Goal: Task Accomplishment & Management: Manage account settings

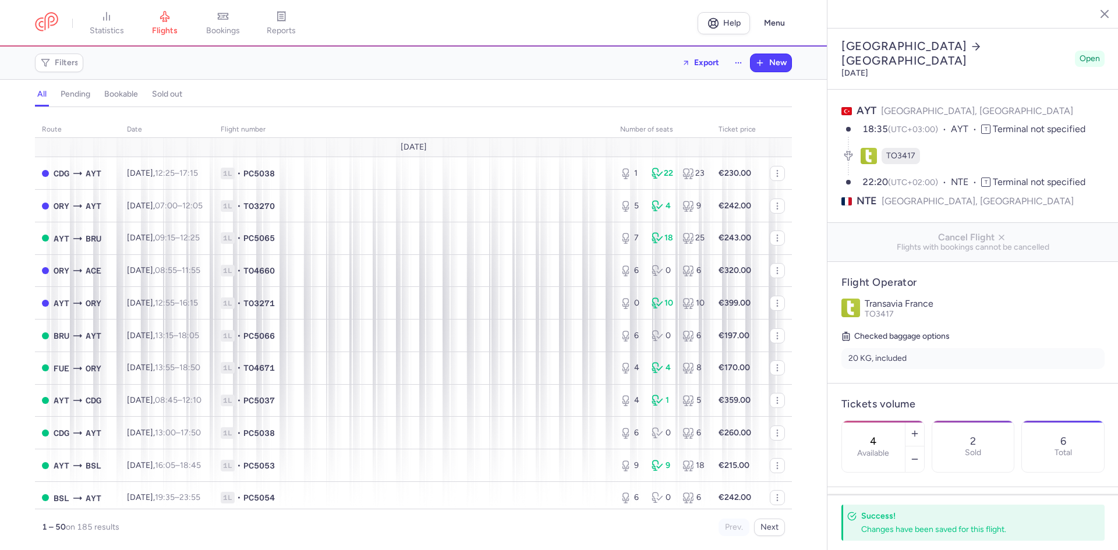
select select "days"
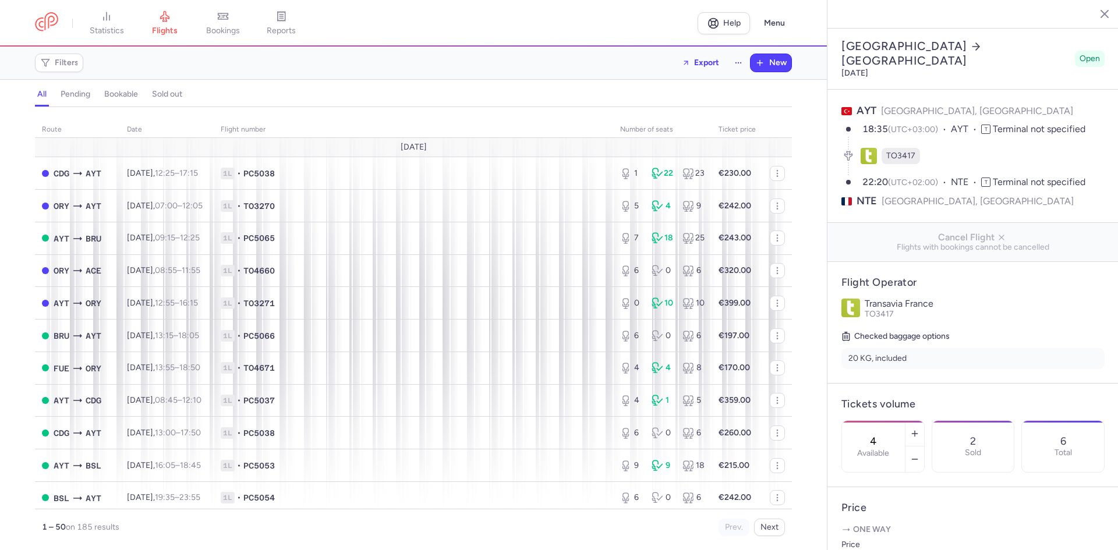
select select "days"
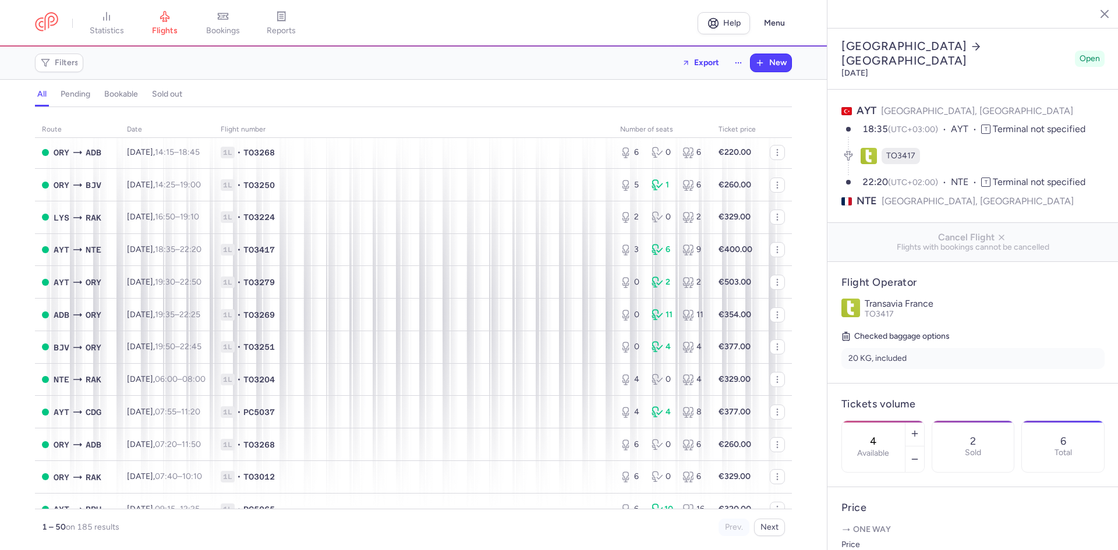
scroll to position [699, 0]
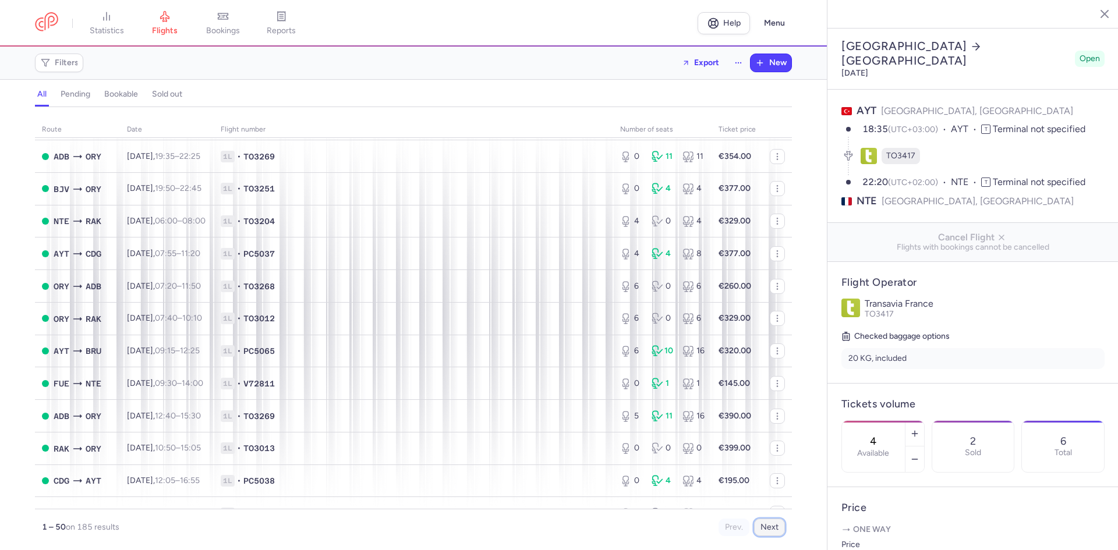
click at [771, 527] on button "Next" at bounding box center [769, 527] width 31 height 17
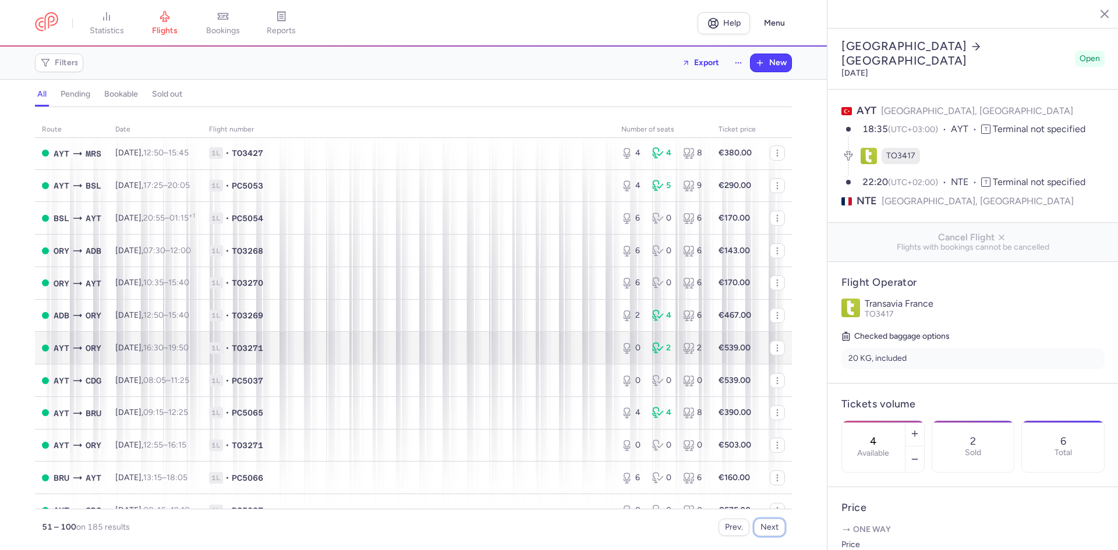
scroll to position [1271, 0]
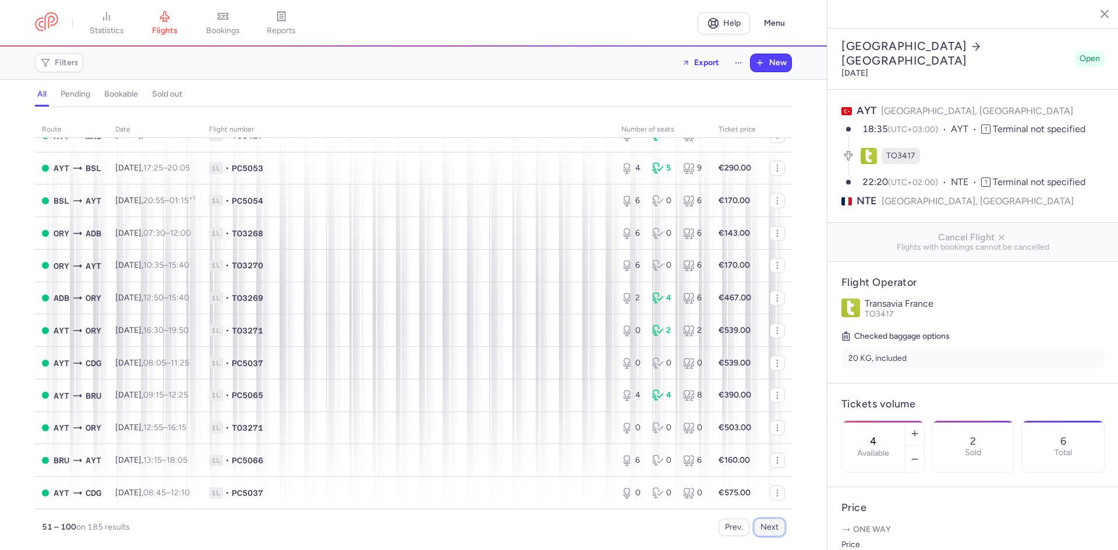
click at [773, 524] on button "Next" at bounding box center [769, 527] width 31 height 17
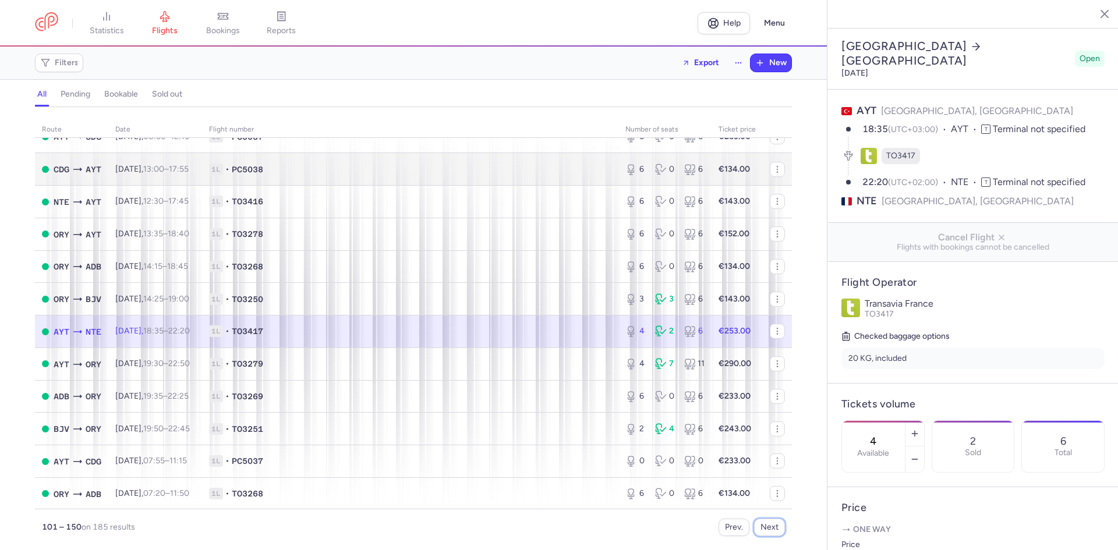
scroll to position [1290, 0]
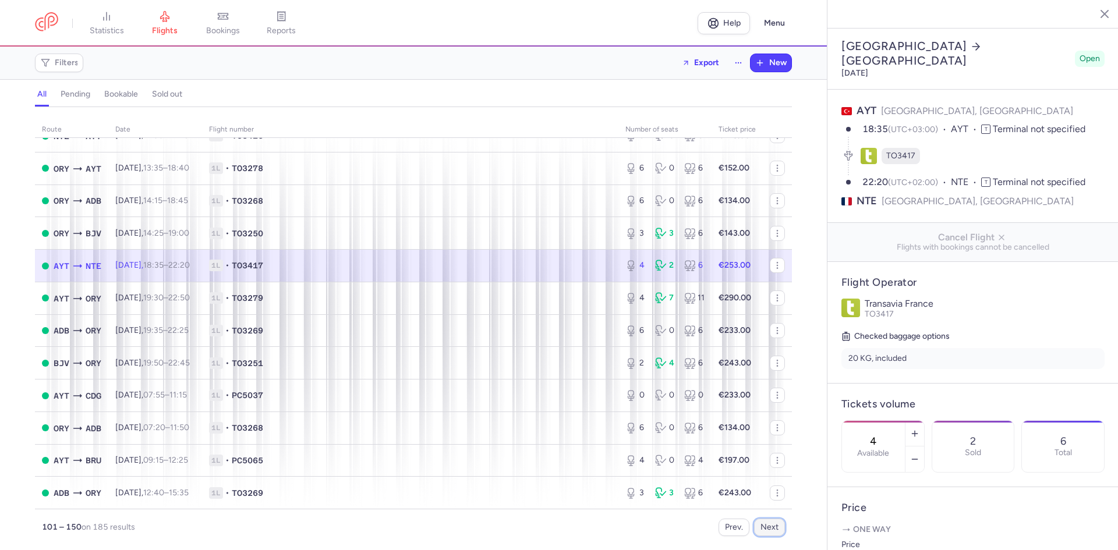
click at [776, 526] on button "Next" at bounding box center [769, 527] width 31 height 17
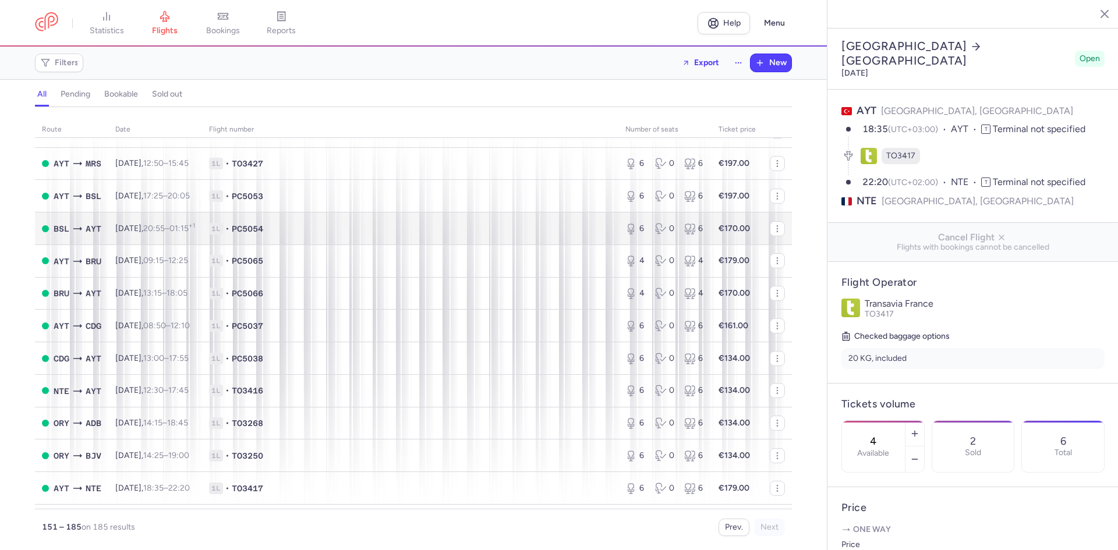
scroll to position [408, 0]
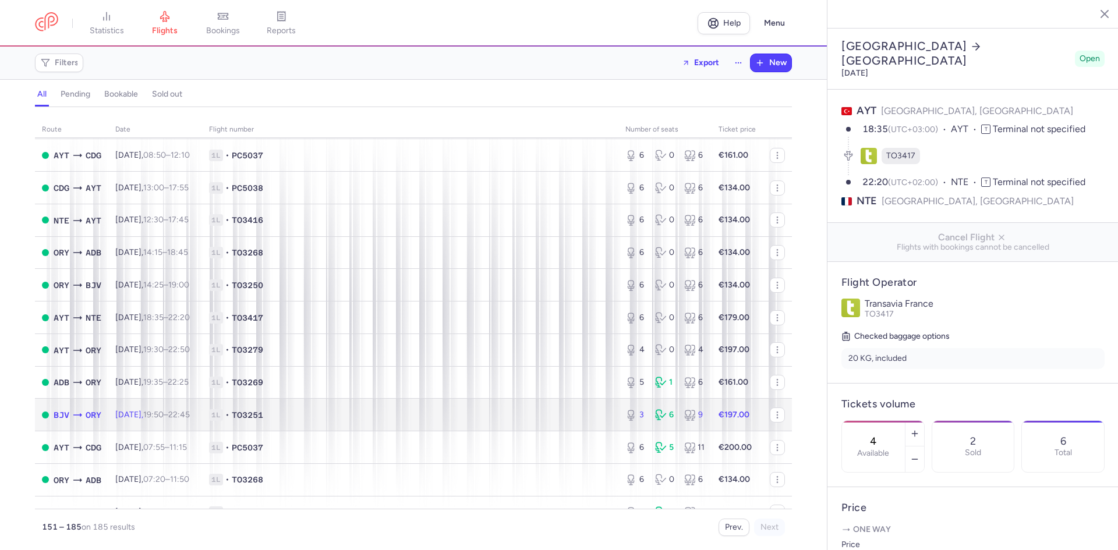
click at [489, 422] on td "1L • TO3251" at bounding box center [410, 415] width 416 height 33
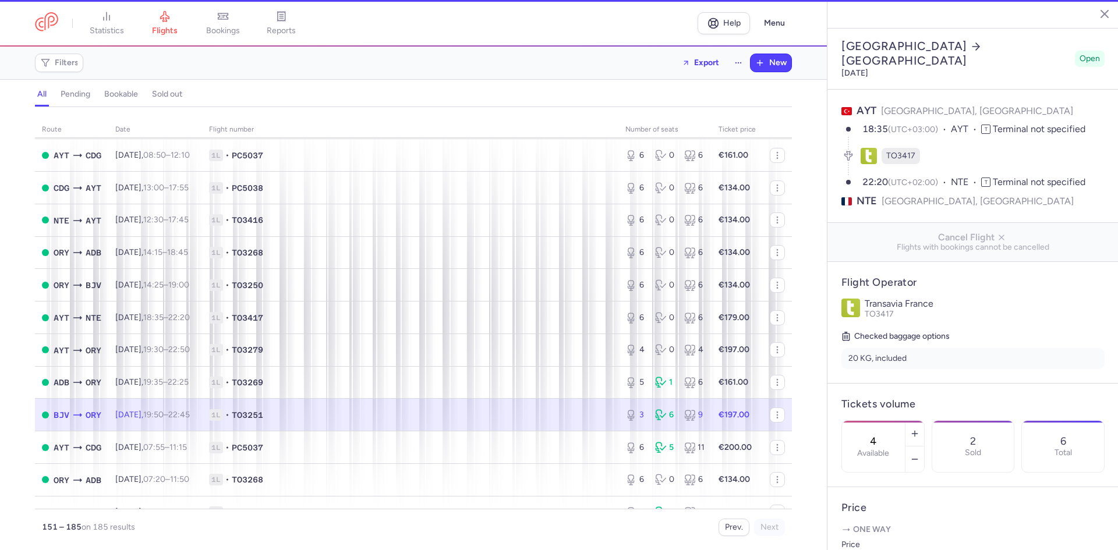
type input "3"
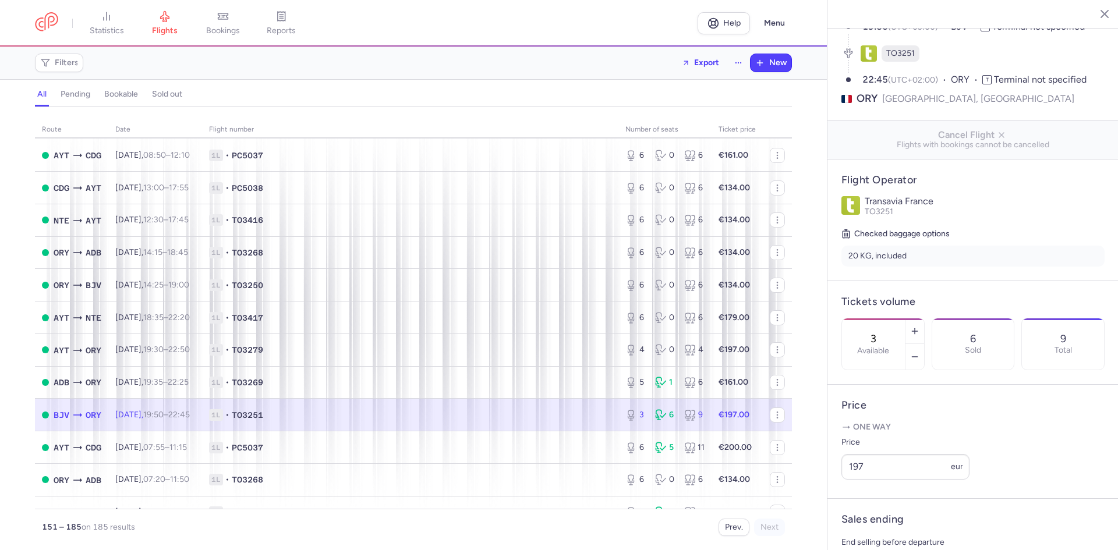
scroll to position [116, 0]
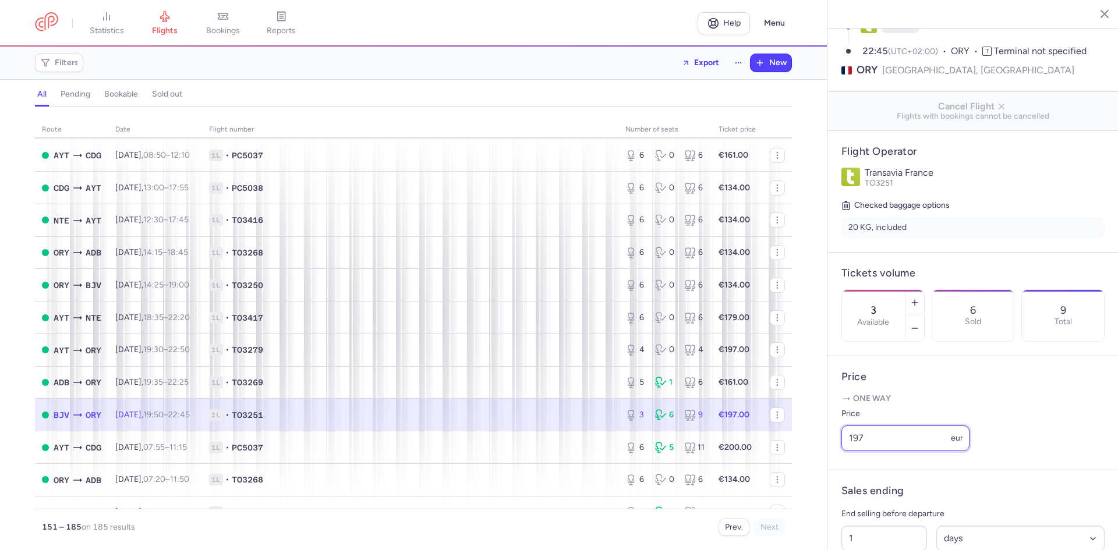
click at [906, 451] on input "197" at bounding box center [905, 439] width 128 height 26
type input "207"
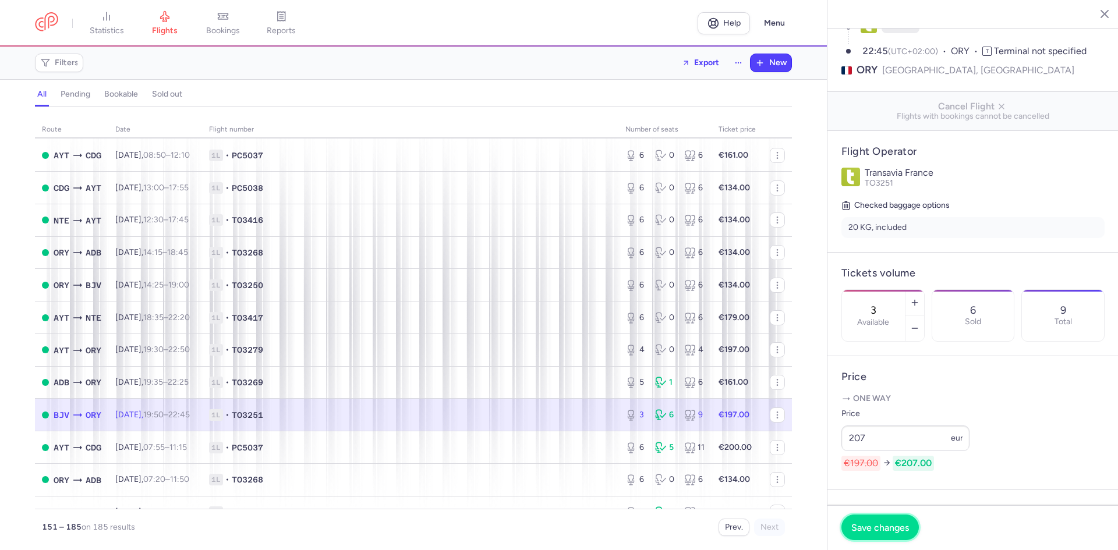
click at [881, 524] on span "Save changes" at bounding box center [880, 527] width 58 height 10
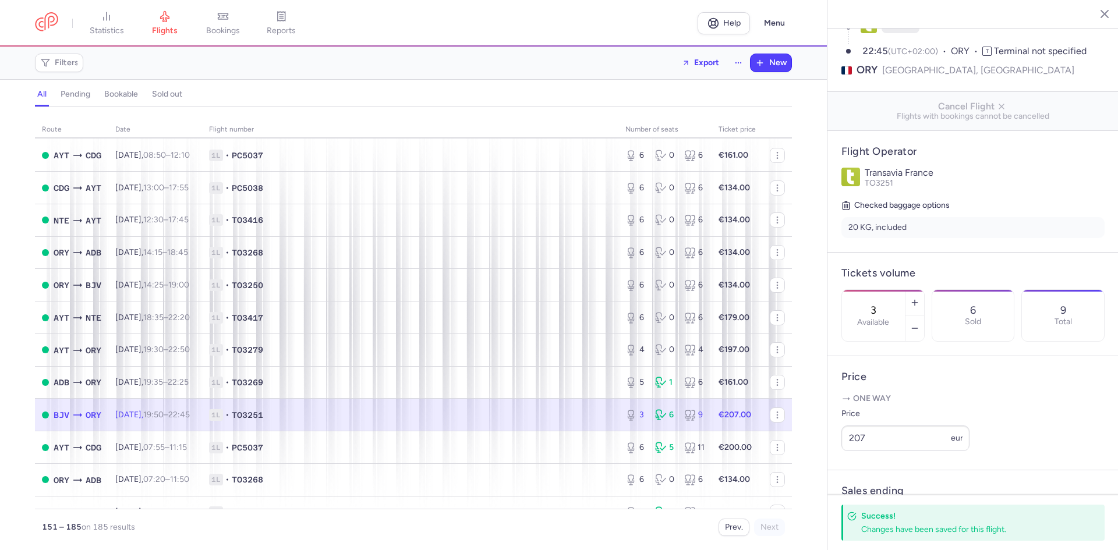
click at [1095, 13] on line "button" at bounding box center [1096, 13] width 6 height 6
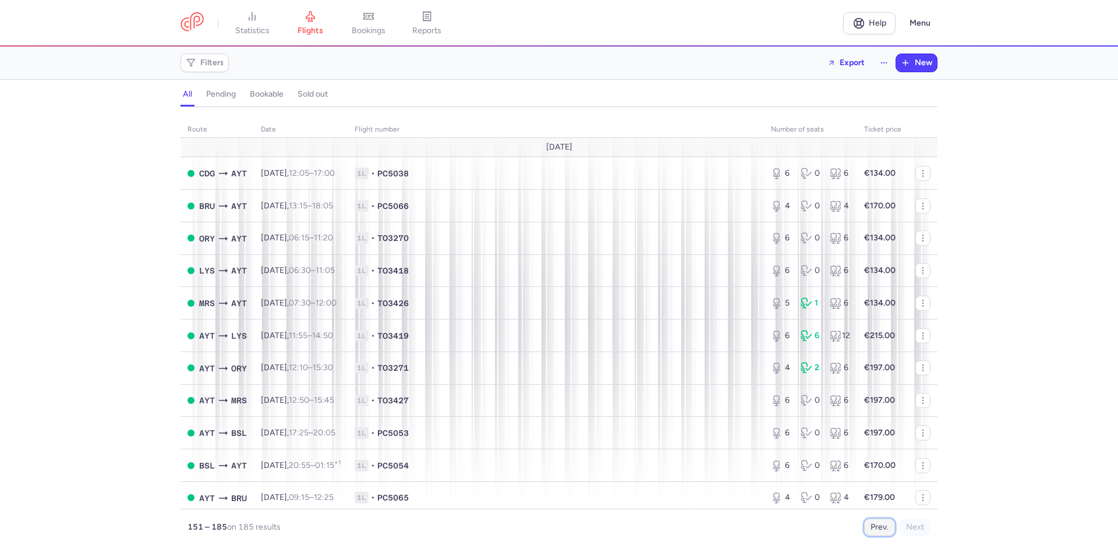
click at [875, 530] on button "Prev." at bounding box center [879, 527] width 31 height 17
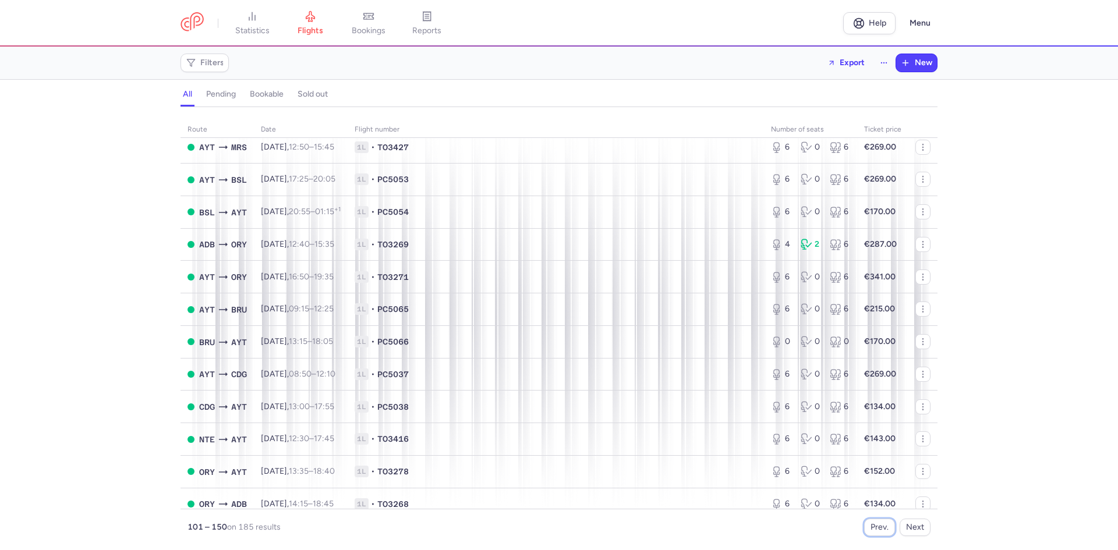
scroll to position [1165, 0]
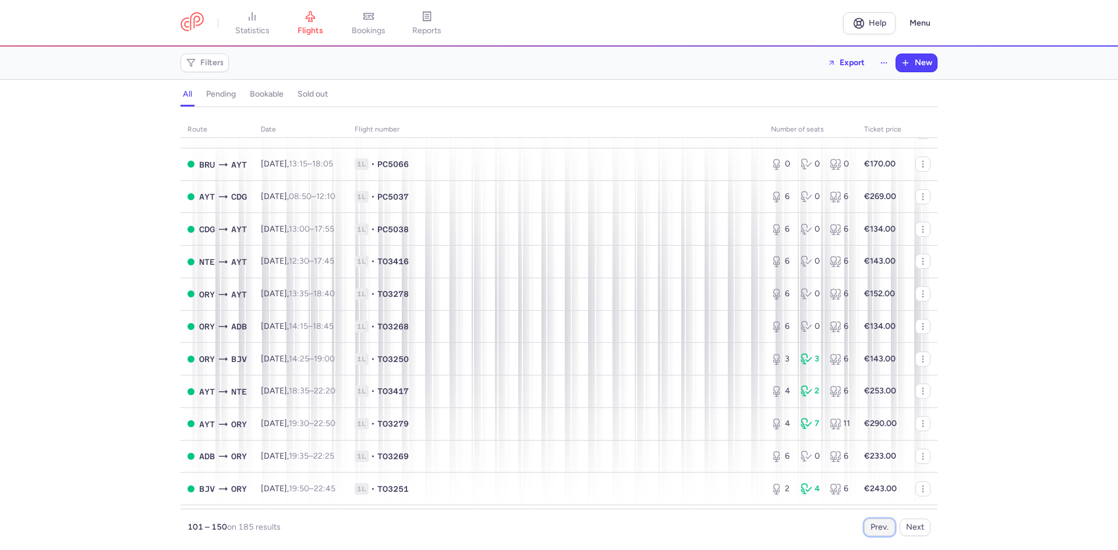
click at [881, 525] on button "Prev." at bounding box center [879, 527] width 31 height 17
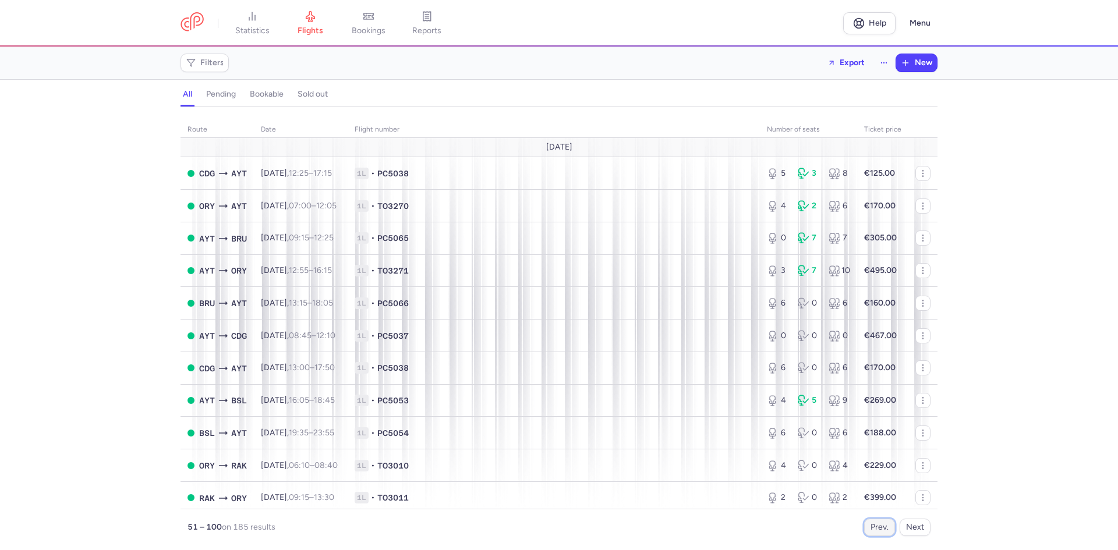
click at [868, 532] on button "Prev." at bounding box center [879, 527] width 31 height 17
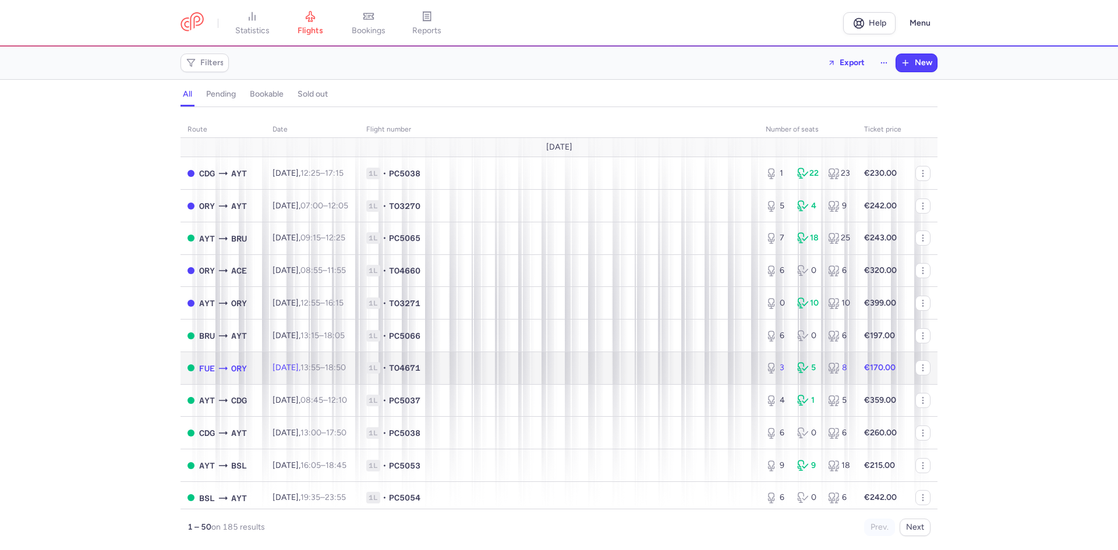
click at [561, 375] on td "1L • TO4671" at bounding box center [558, 368] width 399 height 33
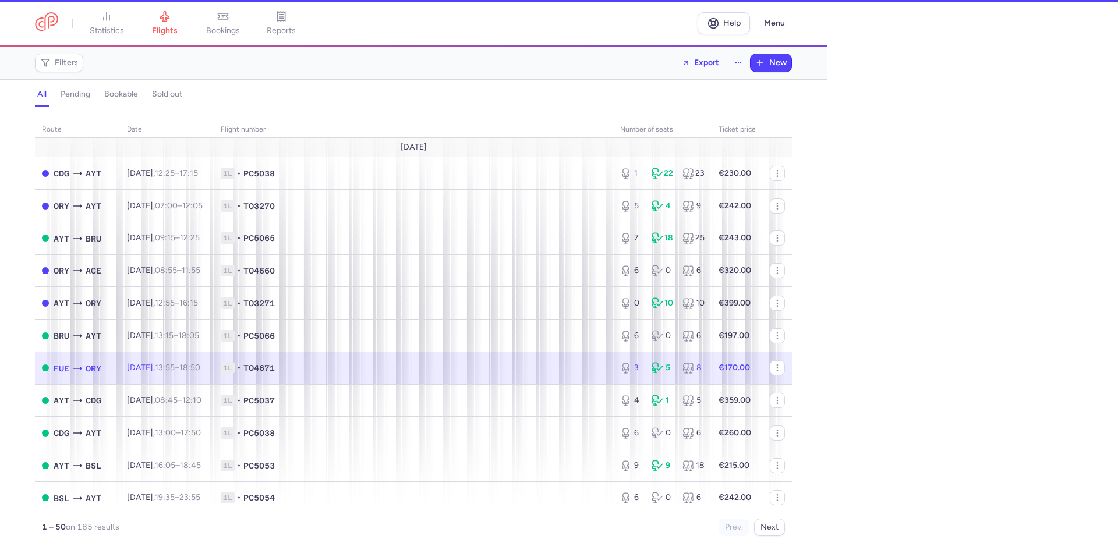
select select "hours"
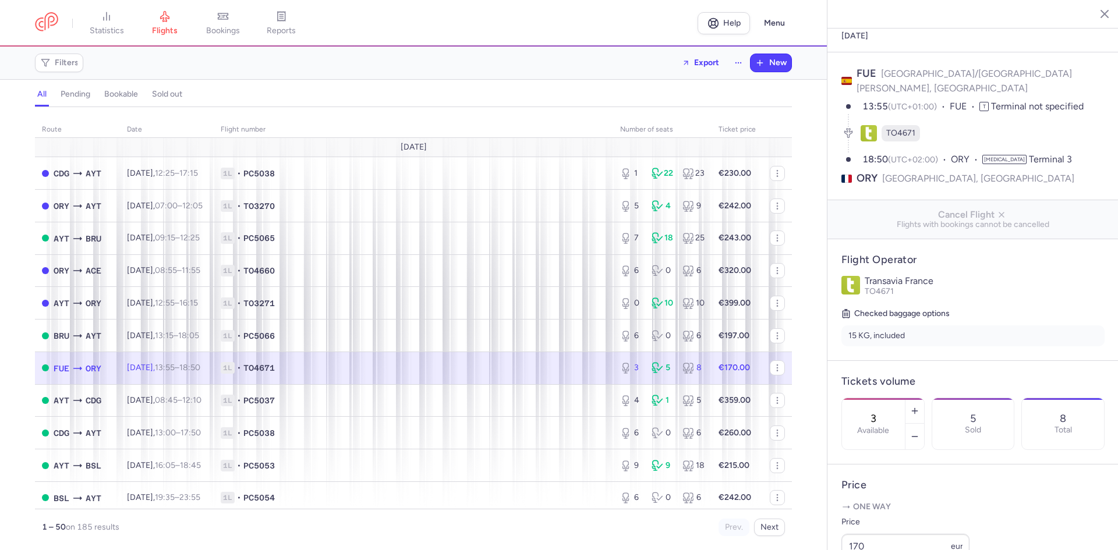
scroll to position [291, 0]
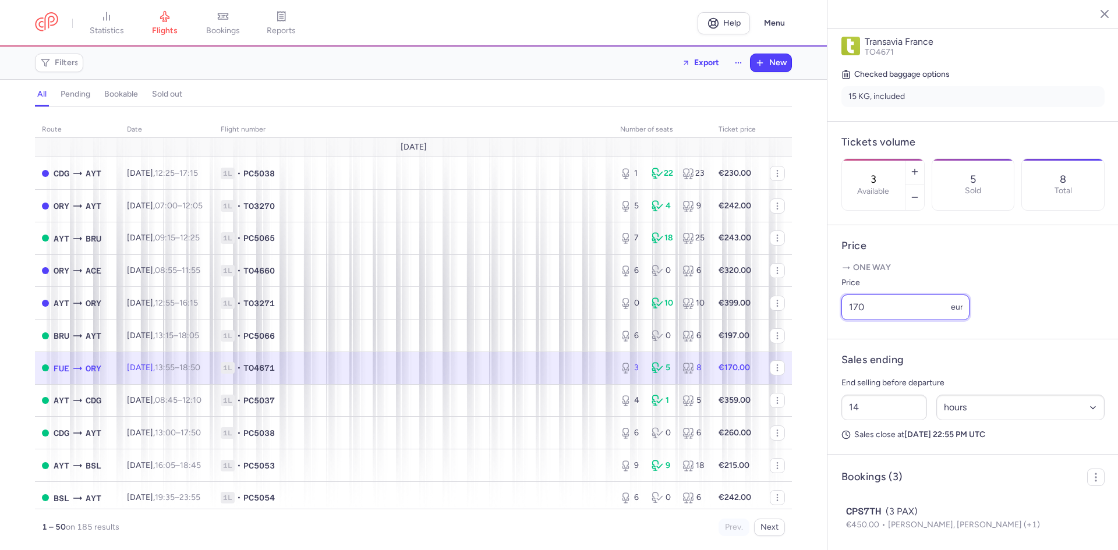
click at [882, 307] on input "170" at bounding box center [905, 308] width 128 height 26
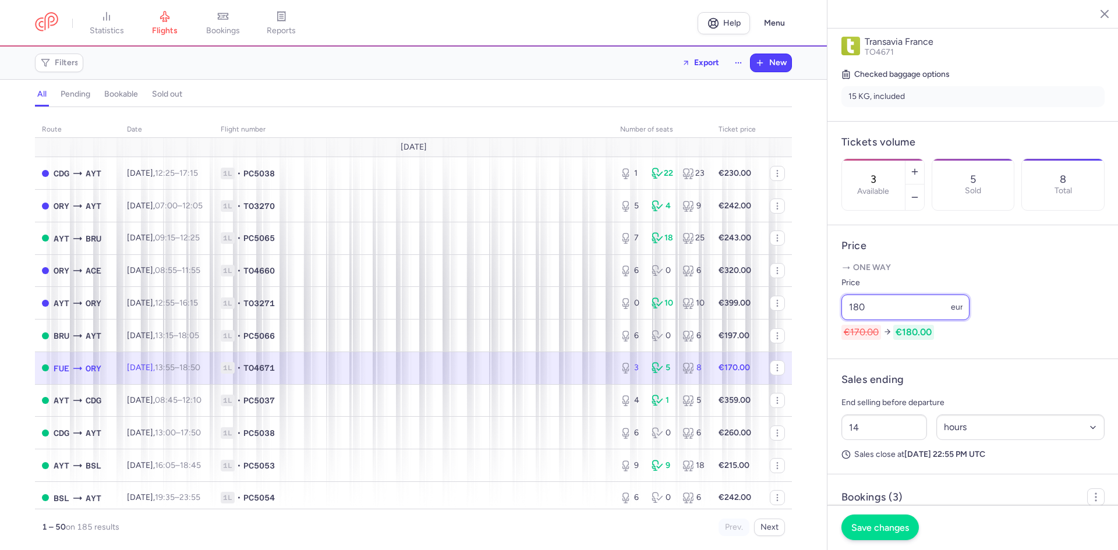
type input "180"
click at [880, 537] on button "Save changes" at bounding box center [879, 528] width 77 height 26
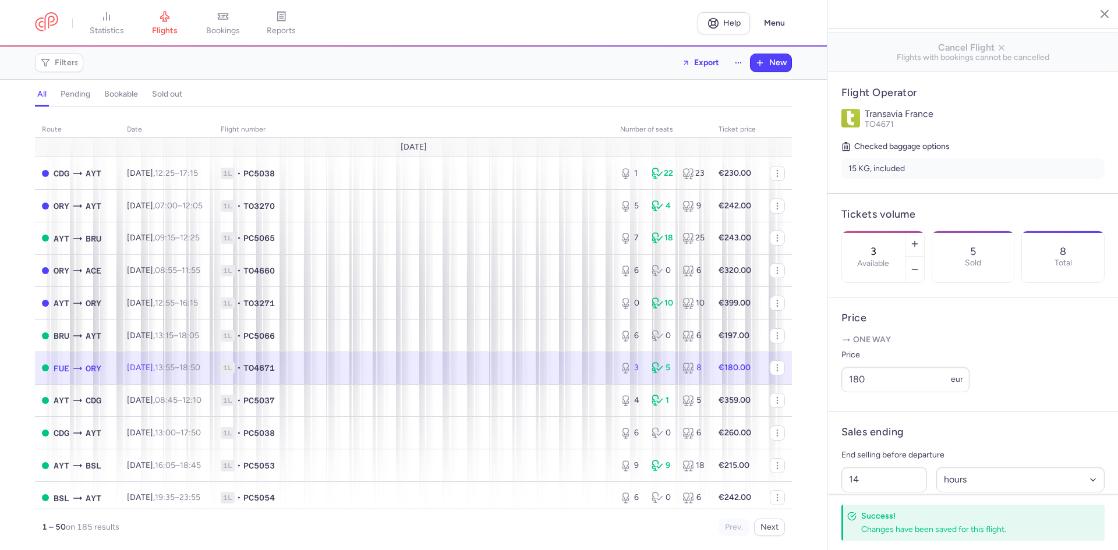
scroll to position [116, 0]
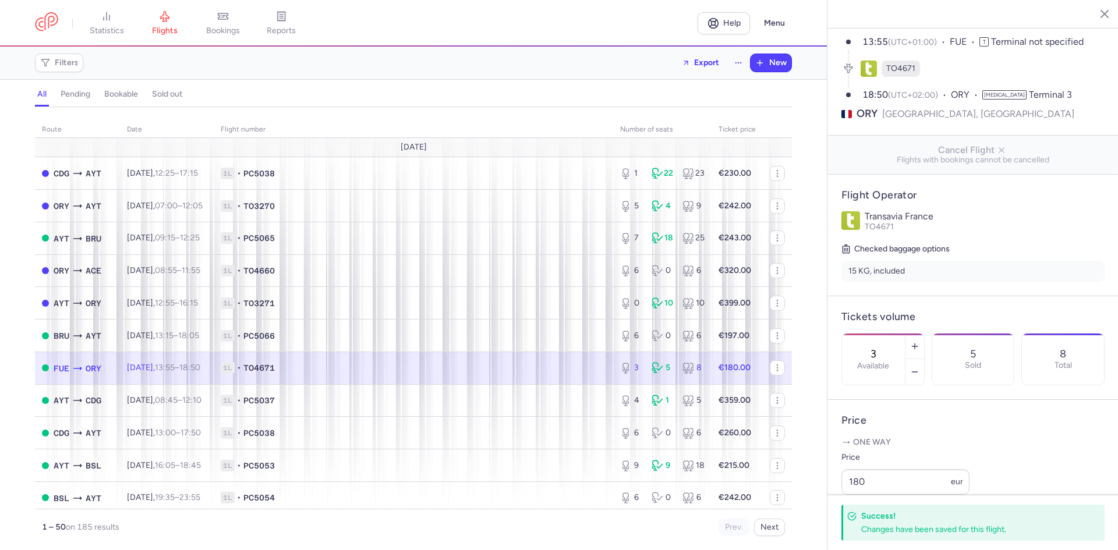
click at [883, 222] on span "TO4671" at bounding box center [879, 227] width 29 height 10
copy span "TO4671"
click at [882, 480] on input "180" at bounding box center [905, 482] width 128 height 26
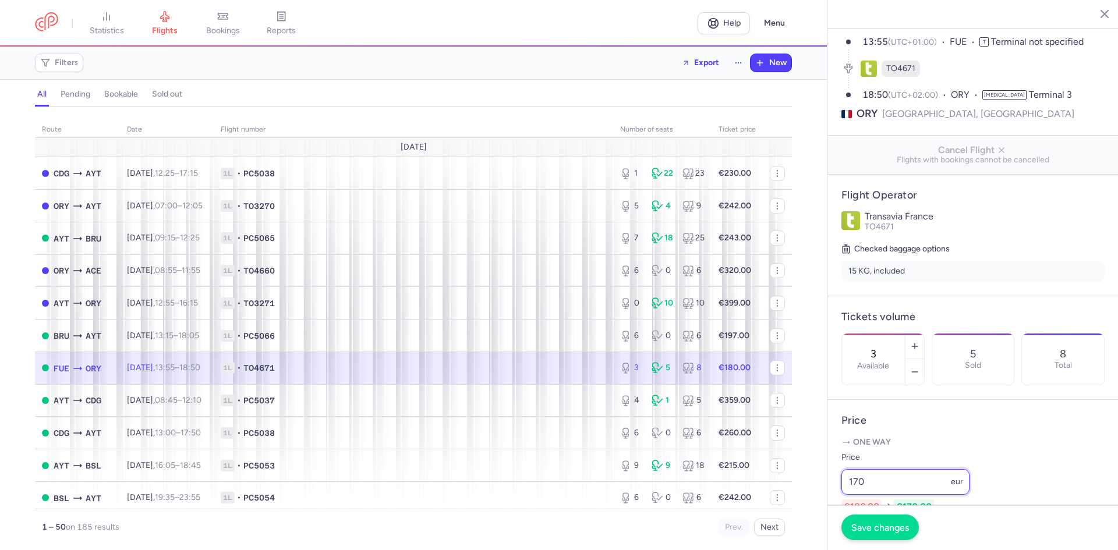
type input "170"
click at [876, 539] on button "Save changes" at bounding box center [879, 528] width 77 height 26
